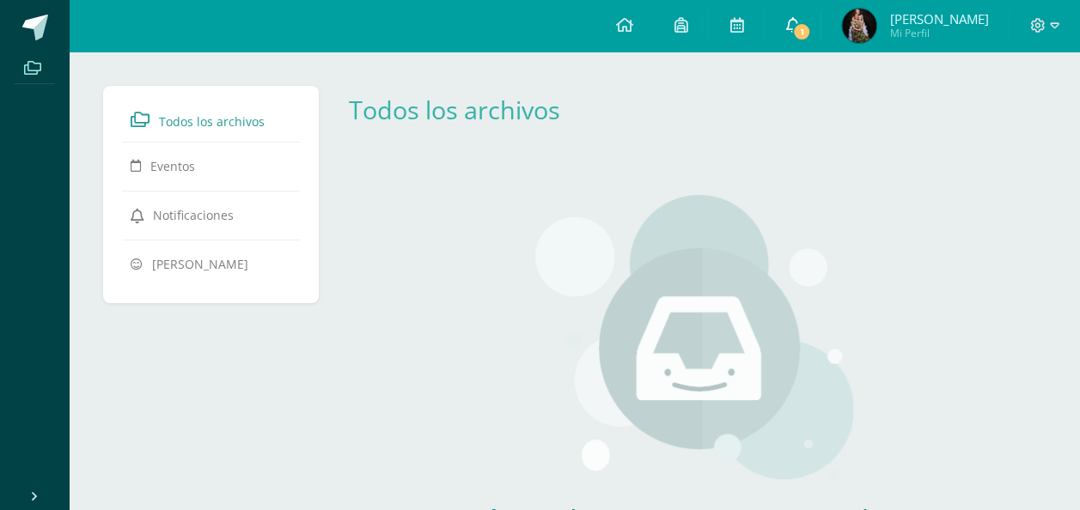
click at [804, 27] on span "1" at bounding box center [801, 31] width 19 height 19
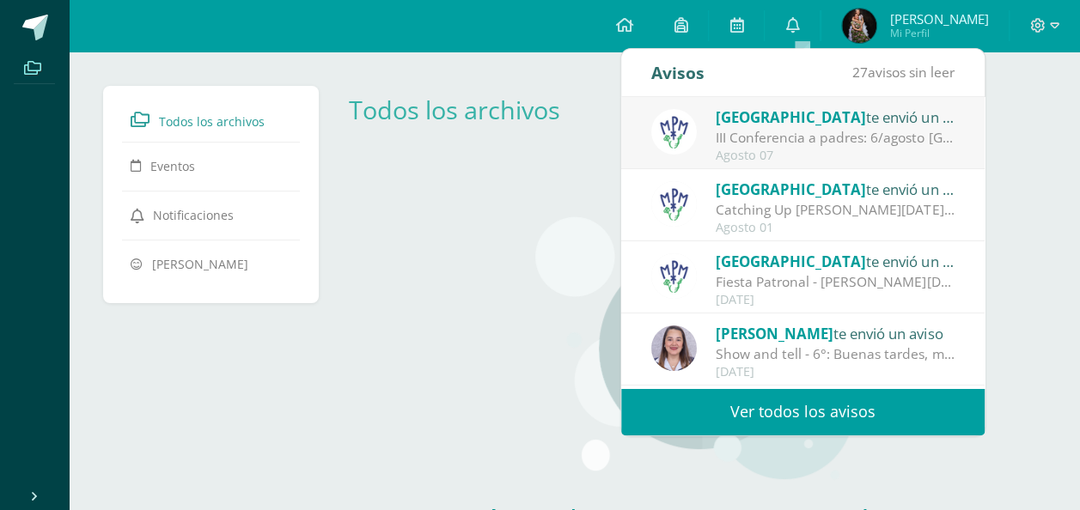
click at [801, 146] on div "III Conferencia a padres: 6/agosto [GEOGRAPHIC_DATA]: ¡Los esperamos el [DATE][…" at bounding box center [835, 138] width 239 height 20
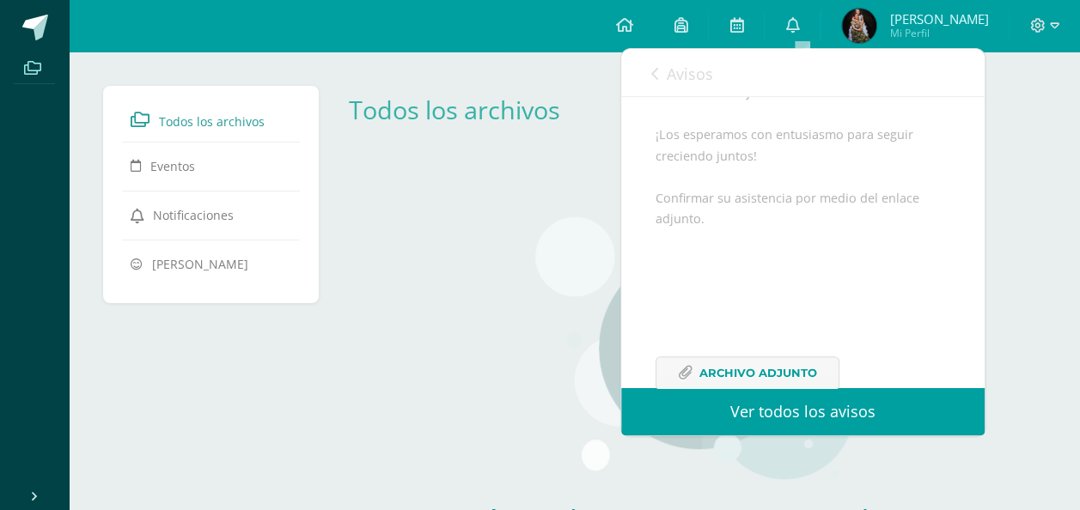
scroll to position [654, 0]
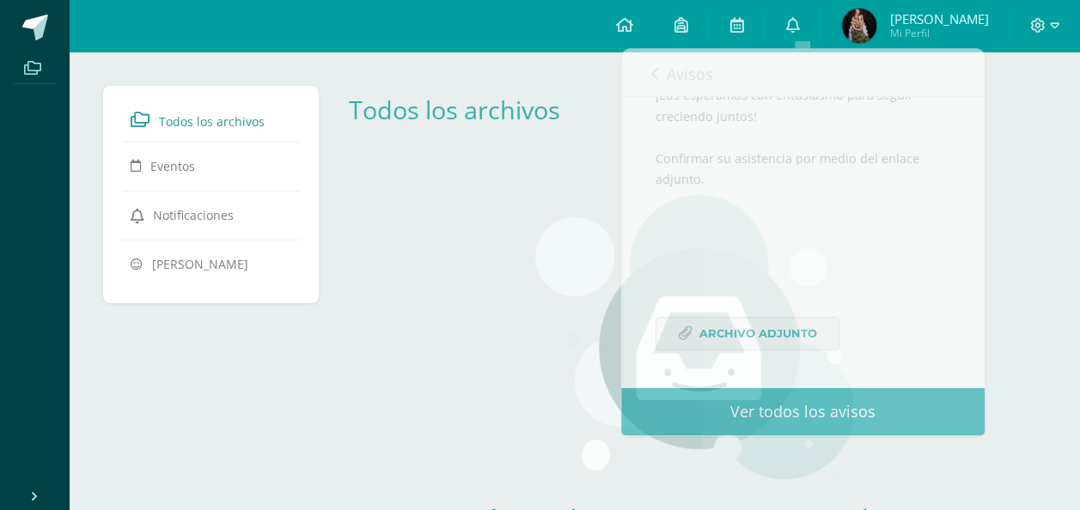
click at [1014, 205] on div "Aún no hay recursos agregados a esta categoría. Podrás ver todos los recursos c…" at bounding box center [694, 415] width 718 height 509
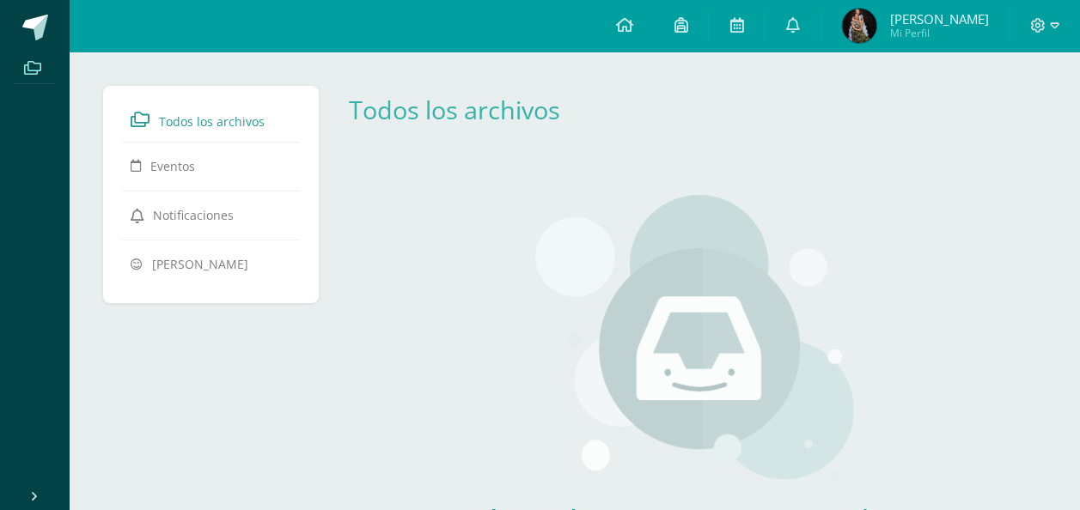
click at [867, 29] on img at bounding box center [859, 26] width 34 height 34
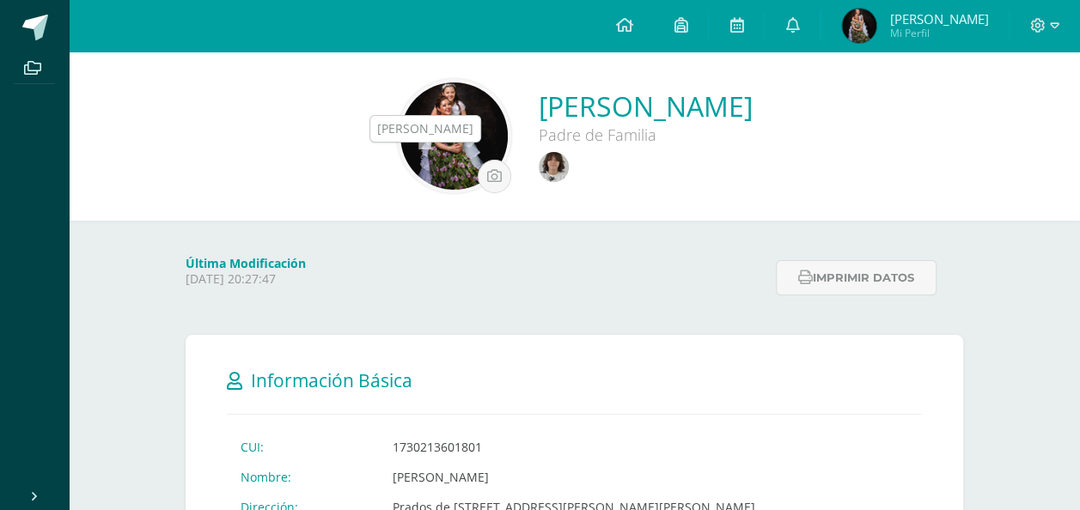
click at [539, 163] on img at bounding box center [554, 167] width 30 height 30
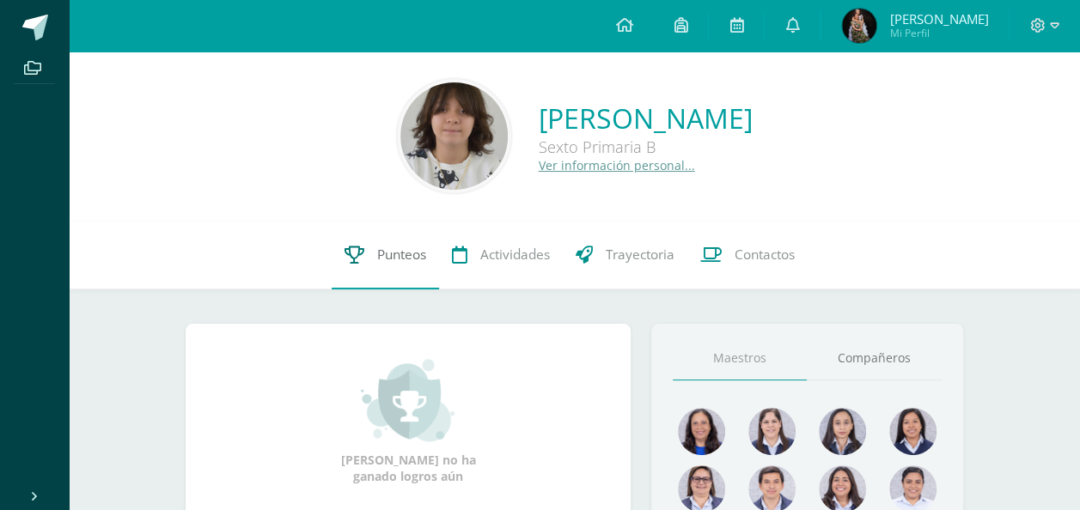
click at [399, 255] on span "Punteos" at bounding box center [401, 255] width 49 height 18
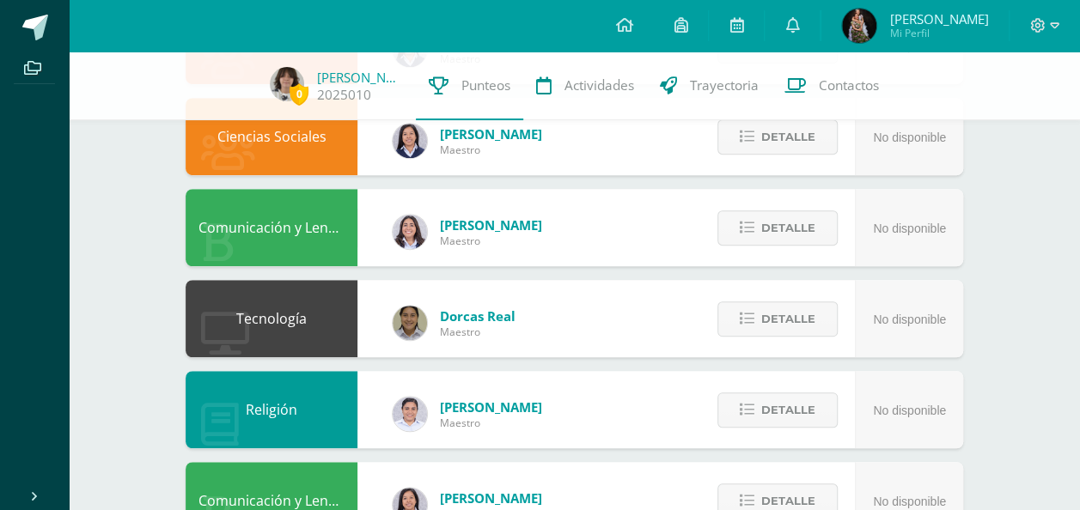
scroll to position [892, 0]
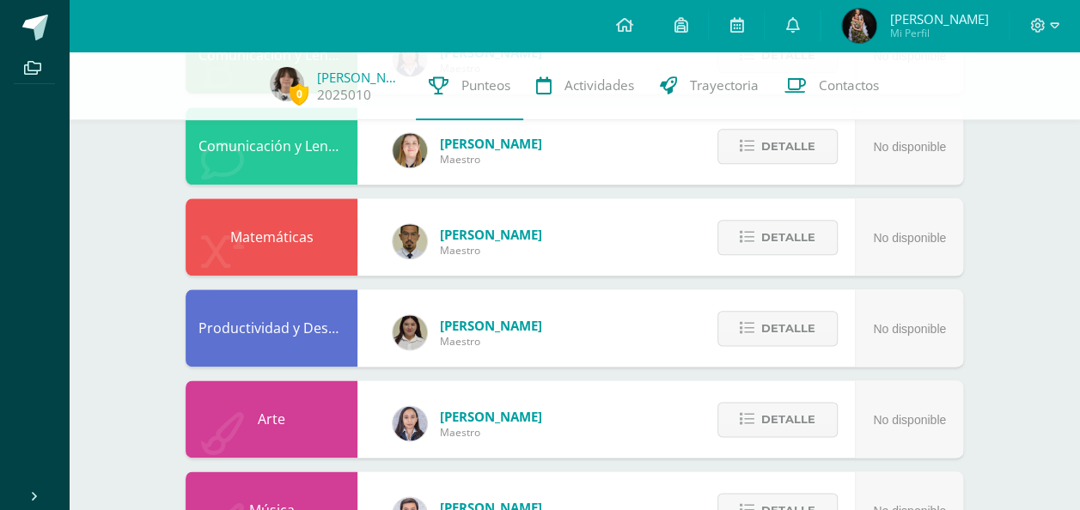
drag, startPoint x: 1084, startPoint y: 469, endPoint x: 578, endPoint y: 26, distance: 672.9
click at [578, 26] on div "Configuración Cerrar sesión Norma Patricia Mi Perfil Avisos 26 avisos sin leer …" at bounding box center [574, 26] width 1011 height 52
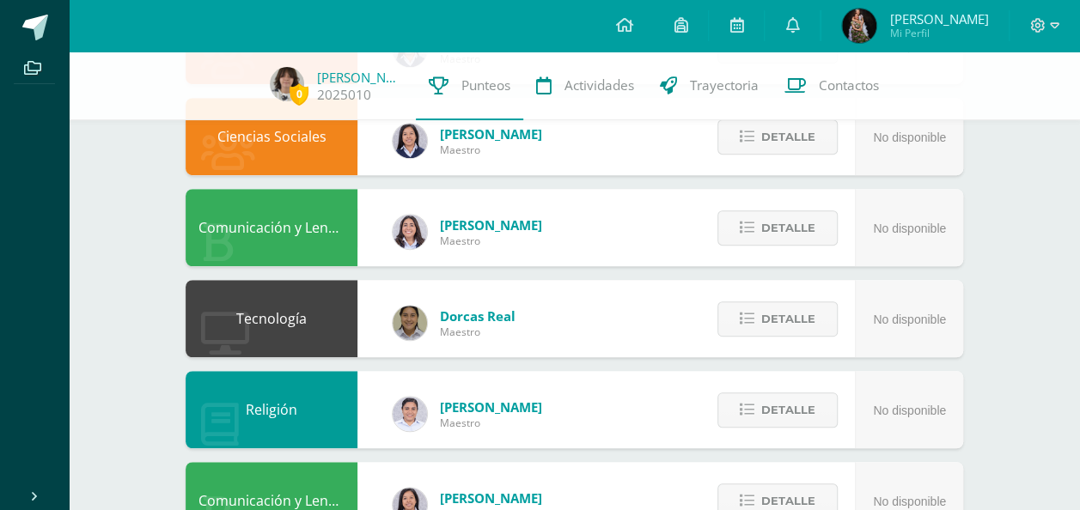
scroll to position [0, 0]
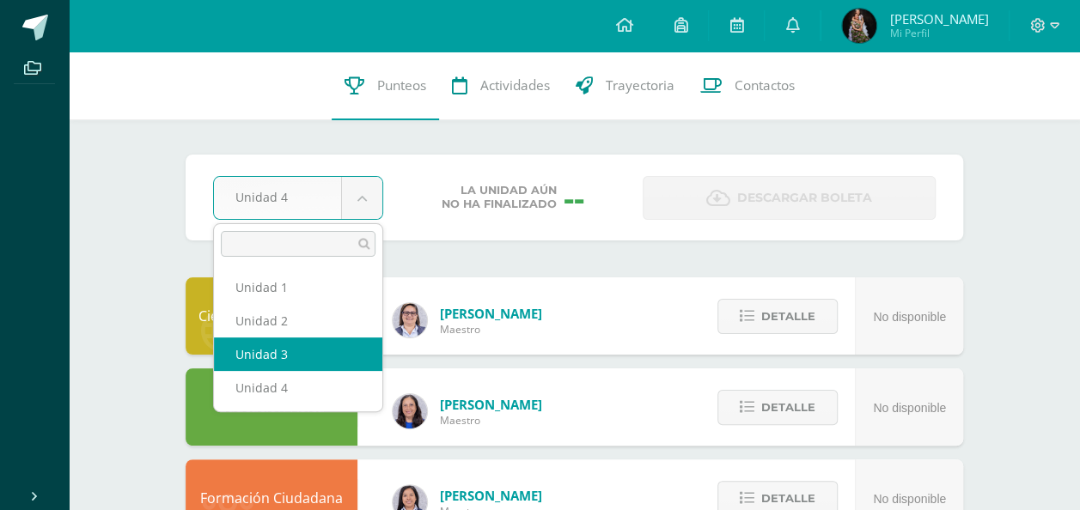
select select "Unidad 3"
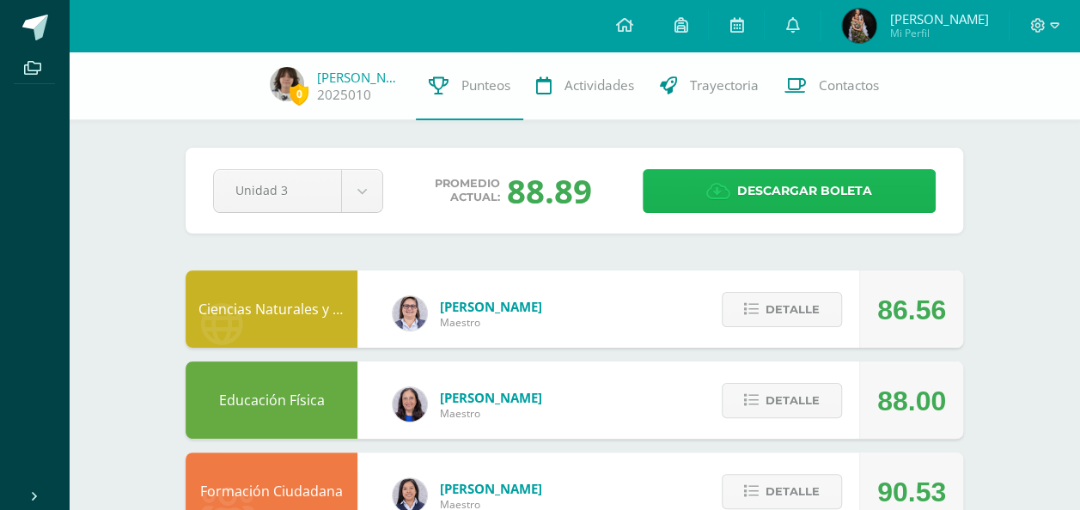
click at [901, 182] on link "Descargar boleta" at bounding box center [789, 191] width 293 height 44
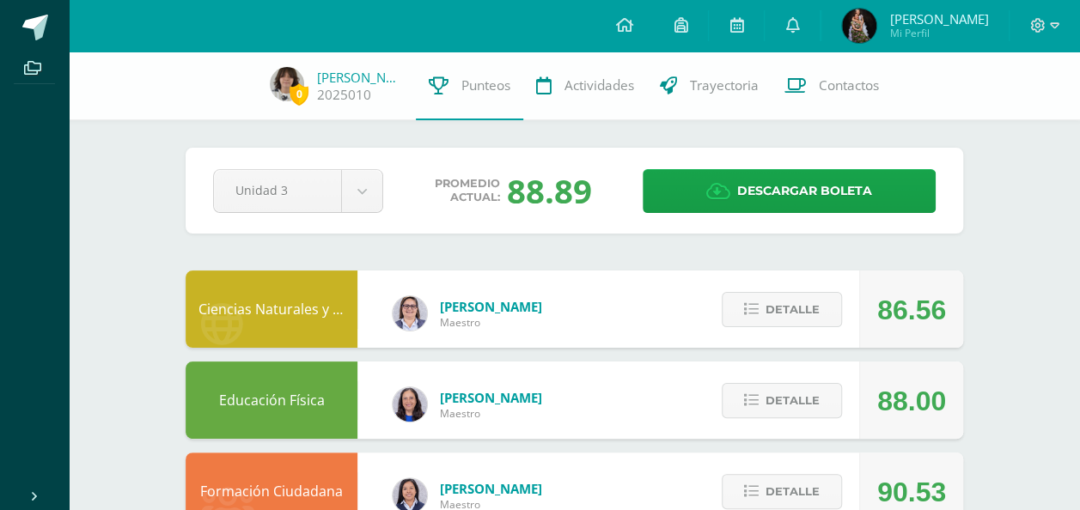
click at [870, 27] on img at bounding box center [859, 26] width 34 height 34
